Goal: Check status: Check status

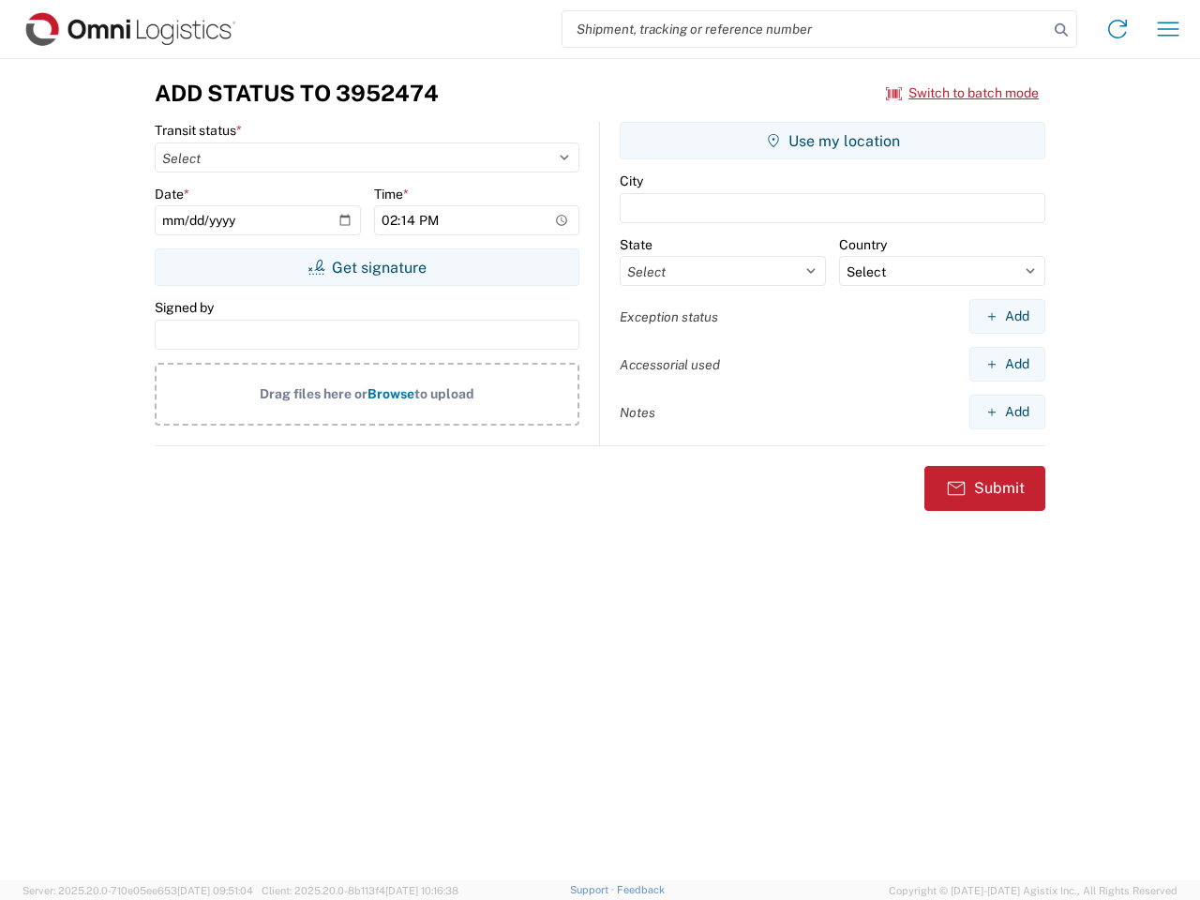
click at [805, 29] on input "search" at bounding box center [806, 29] width 486 height 36
click at [1061, 30] on icon at bounding box center [1061, 30] width 26 height 26
click at [1118, 29] on icon at bounding box center [1118, 29] width 30 height 30
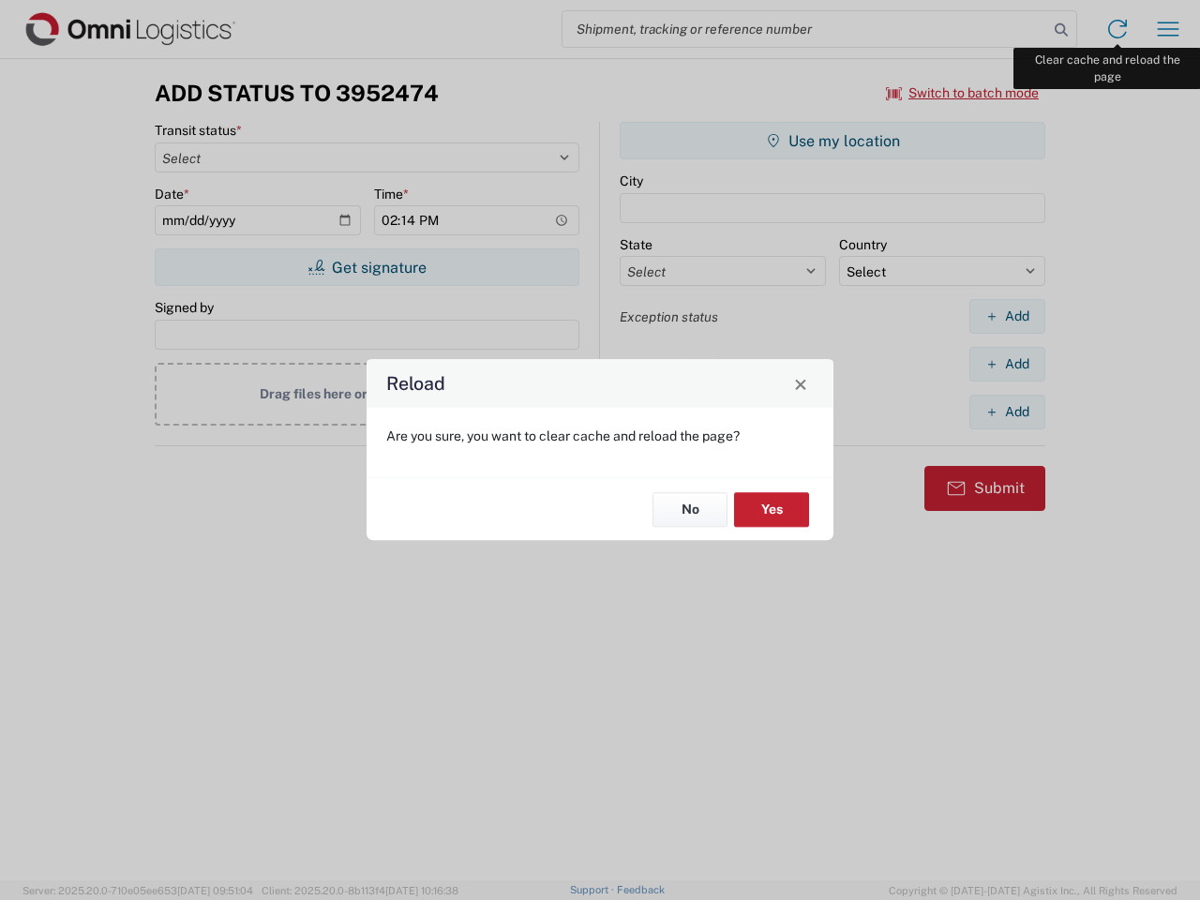
click at [1168, 29] on div "Reload Are you sure, you want to clear cache and reload the page? No Yes" at bounding box center [600, 450] width 1200 height 900
click at [963, 93] on div "Reload Are you sure, you want to clear cache and reload the page? No Yes" at bounding box center [600, 450] width 1200 height 900
click at [367, 267] on div "Reload Are you sure, you want to clear cache and reload the page? No Yes" at bounding box center [600, 450] width 1200 height 900
click at [833, 141] on div "Reload Are you sure, you want to clear cache and reload the page? No Yes" at bounding box center [600, 450] width 1200 height 900
click at [1007, 316] on div "Reload Are you sure, you want to clear cache and reload the page? No Yes" at bounding box center [600, 450] width 1200 height 900
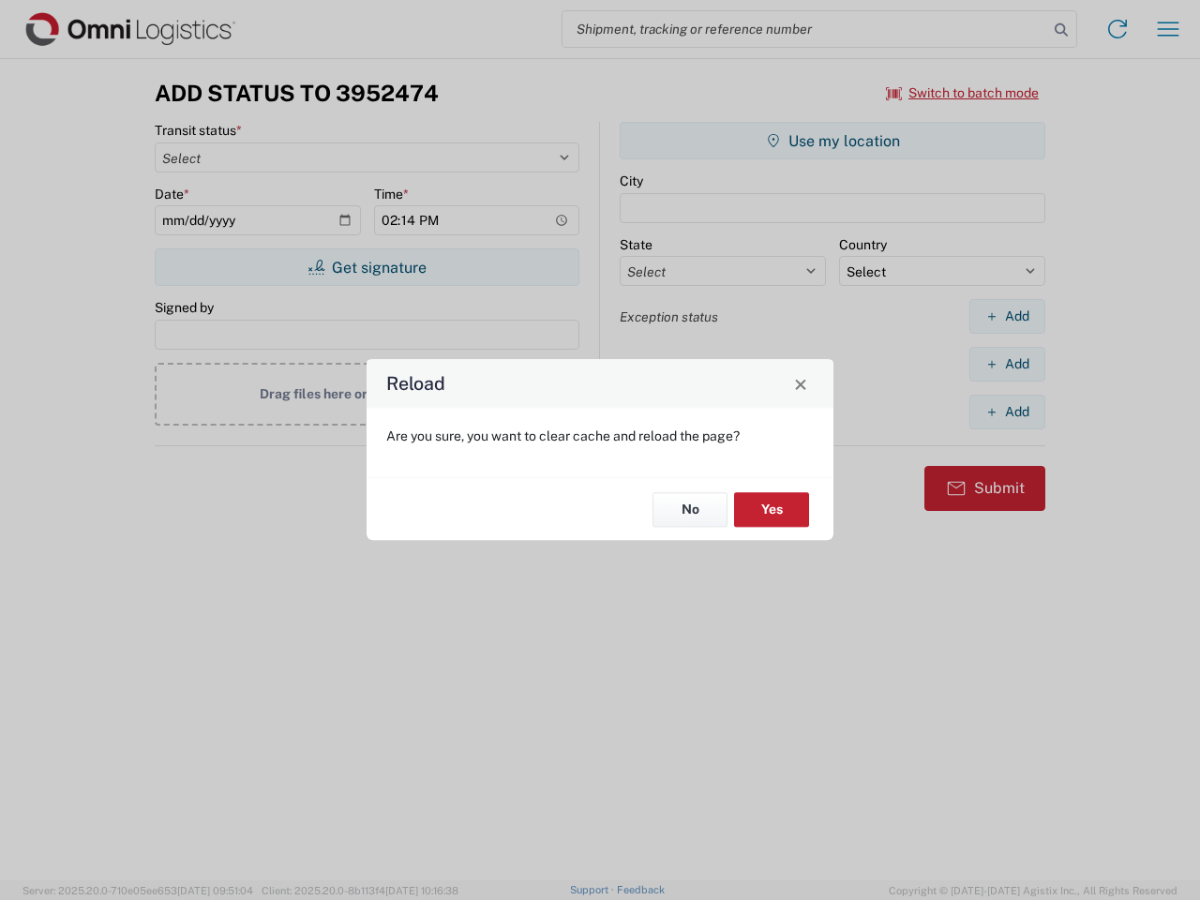
click at [1007, 364] on div "Reload Are you sure, you want to clear cache and reload the page? No Yes" at bounding box center [600, 450] width 1200 height 900
click at [1007, 412] on div "Reload Are you sure, you want to clear cache and reload the page? No Yes" at bounding box center [600, 450] width 1200 height 900
